Goal: Find specific page/section: Find specific page/section

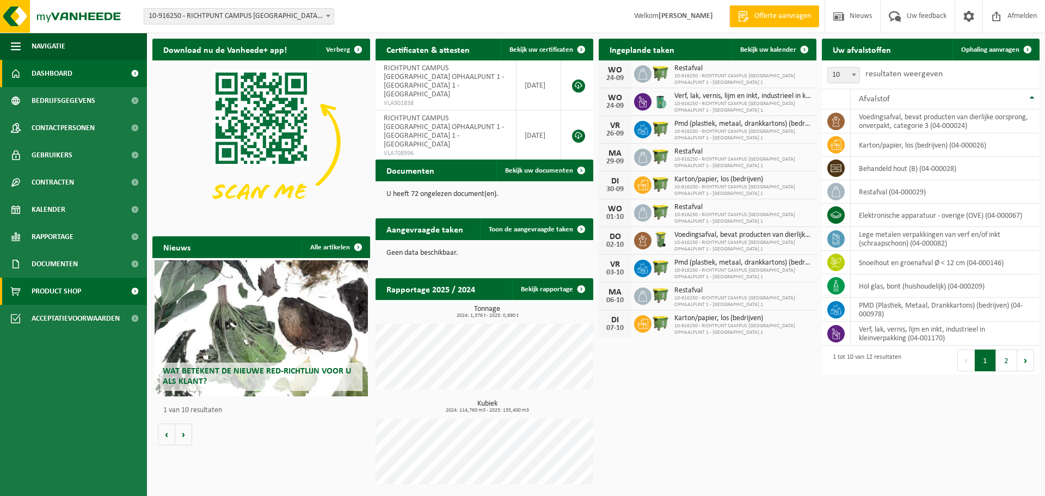
click at [59, 289] on span "Product Shop" at bounding box center [57, 291] width 50 height 27
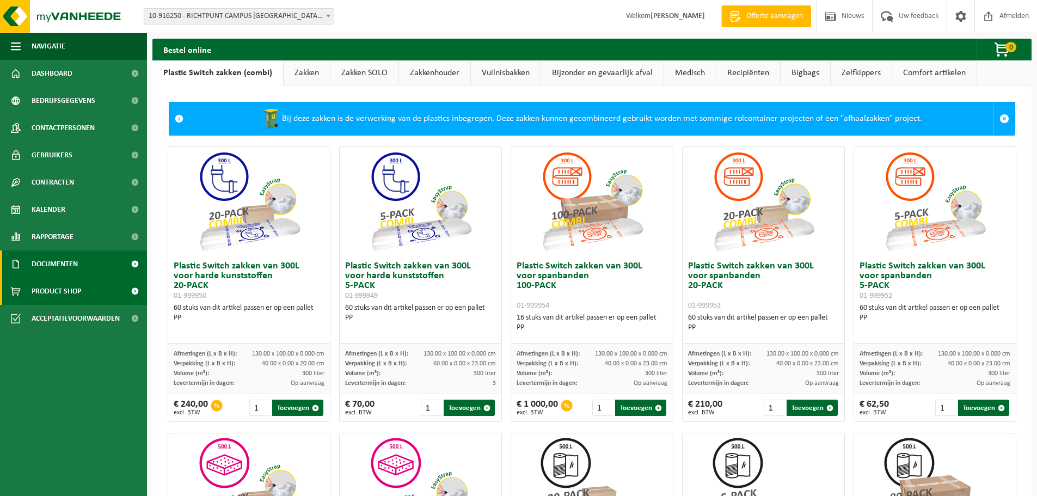
click at [70, 262] on span "Documenten" at bounding box center [55, 263] width 46 height 27
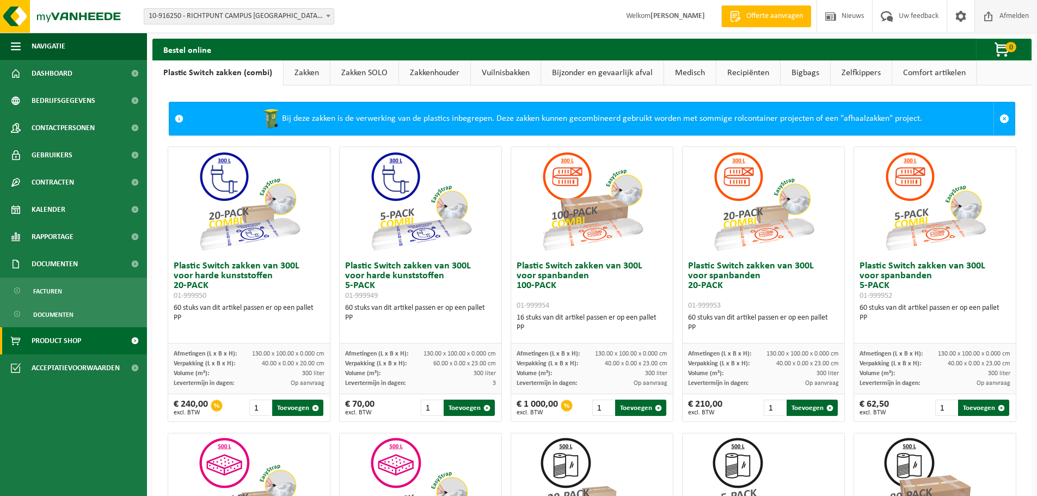
click at [1014, 19] on span "Afmelden" at bounding box center [1014, 16] width 35 height 32
